Goal: Task Accomplishment & Management: Manage account settings

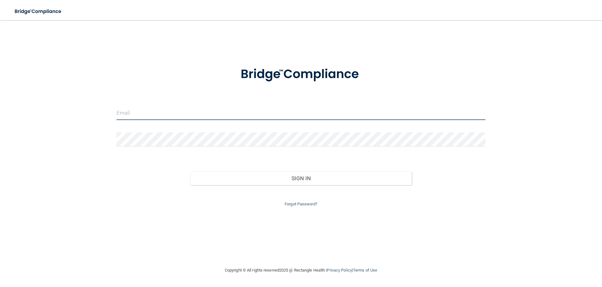
click at [186, 112] on input "email" at bounding box center [301, 113] width 369 height 14
type input "[EMAIL_ADDRESS][DOMAIN_NAME]"
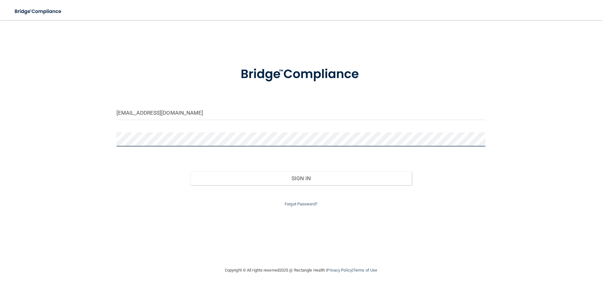
click at [190, 171] on button "Sign In" at bounding box center [301, 178] width 222 height 14
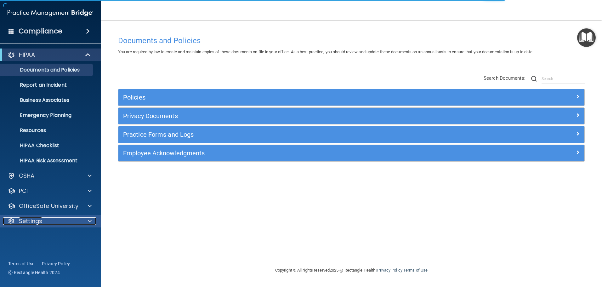
click at [89, 222] on span at bounding box center [90, 221] width 4 height 8
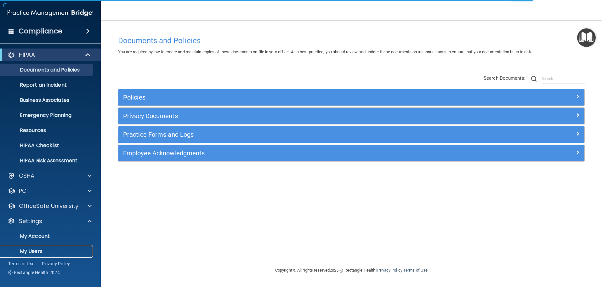
click at [57, 248] on p "My Users" at bounding box center [47, 251] width 86 height 6
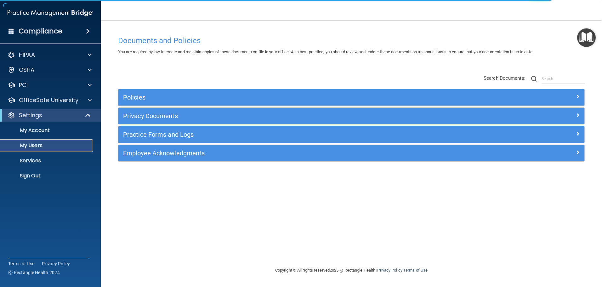
select select "20"
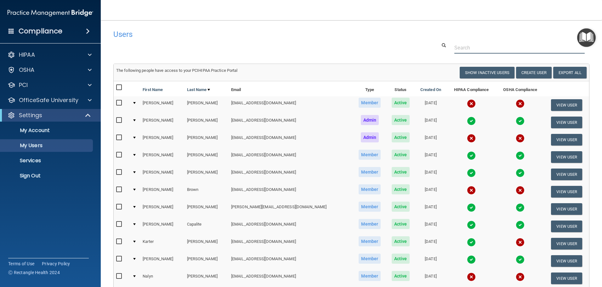
click at [494, 47] on input "text" at bounding box center [519, 48] width 130 height 12
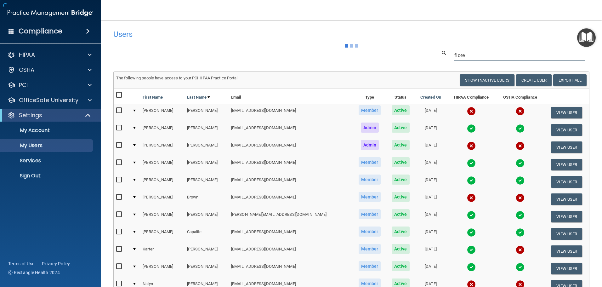
type input "[PERSON_NAME]"
